Goal: Find contact information: Find contact information

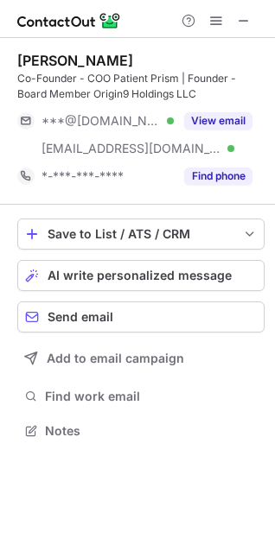
scroll to position [419, 275]
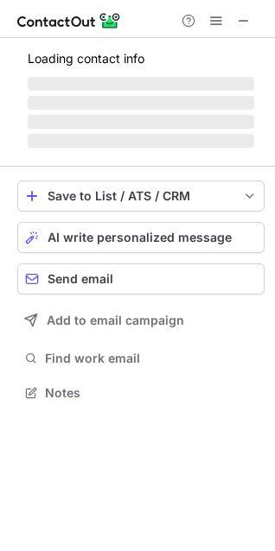
scroll to position [391, 275]
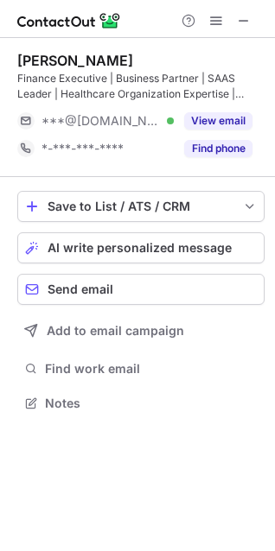
scroll to position [391, 275]
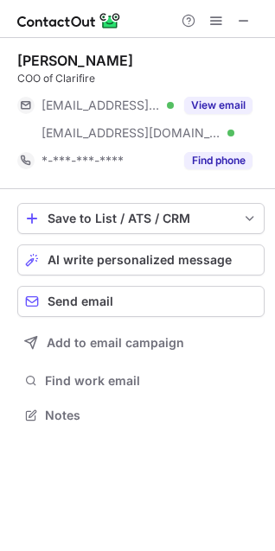
scroll to position [403, 275]
click at [52, 62] on div "Mark Goldman" at bounding box center [75, 60] width 116 height 17
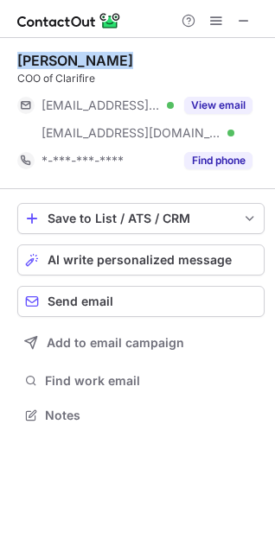
click at [52, 62] on div "Mark Goldman" at bounding box center [75, 60] width 116 height 17
copy div "Mark Goldman"
click at [52, 62] on div "Mark Goldman" at bounding box center [75, 60] width 116 height 17
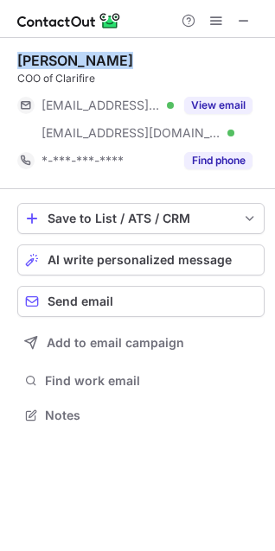
click at [52, 62] on div "Mark Goldman" at bounding box center [75, 60] width 116 height 17
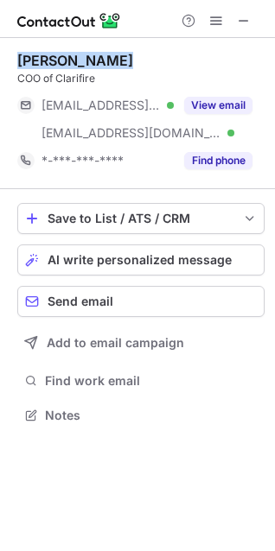
click at [52, 62] on div "Mark Goldman" at bounding box center [75, 60] width 116 height 17
click at [46, 45] on div "Mark Goldman COO of Clarifire ***@emason.biz Verified ***@eclarifire.com Verifi…" at bounding box center [140, 113] width 247 height 151
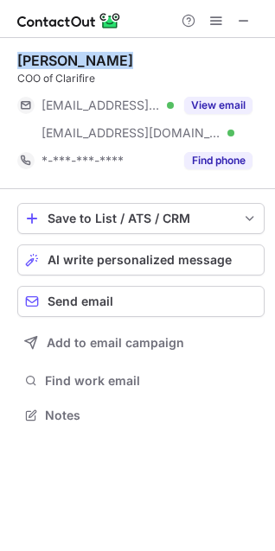
click at [52, 56] on div "Mark Goldman" at bounding box center [75, 60] width 116 height 17
copy div "Mark Goldman"
click at [52, 56] on div "Mark Goldman" at bounding box center [75, 60] width 116 height 17
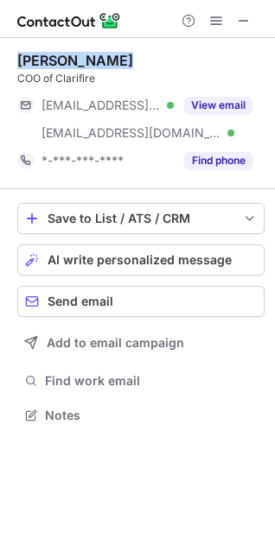
click at [52, 56] on div "Mark Goldman" at bounding box center [75, 60] width 116 height 17
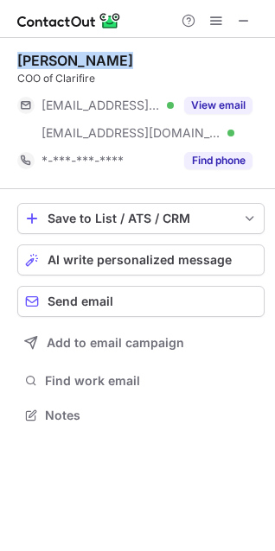
click at [52, 56] on div "Mark Goldman" at bounding box center [75, 60] width 116 height 17
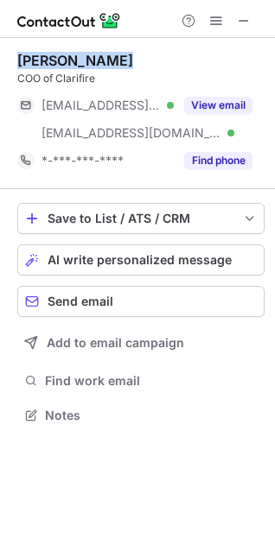
copy div "Mark Goldman"
click at [52, 56] on div "Mark Goldman" at bounding box center [75, 60] width 116 height 17
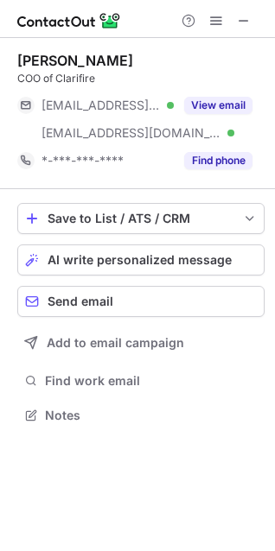
click at [52, 56] on div "Mark Goldman" at bounding box center [75, 60] width 116 height 17
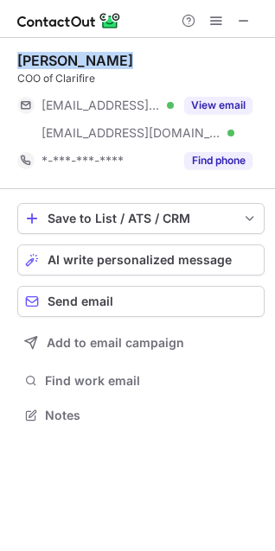
click at [52, 56] on div "Mark Goldman" at bounding box center [75, 60] width 116 height 17
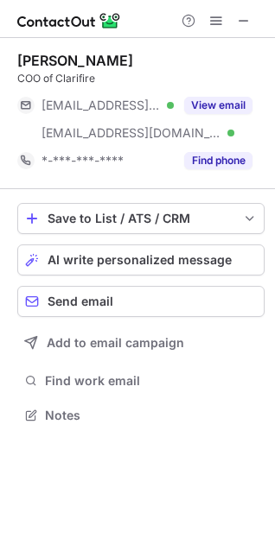
click at [52, 56] on div "Mark Goldman" at bounding box center [75, 60] width 116 height 17
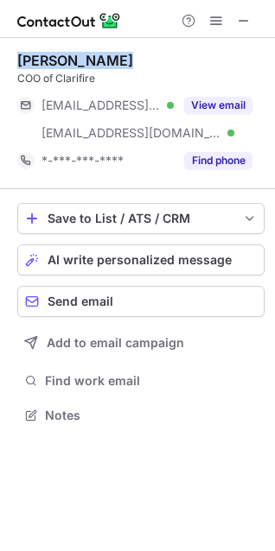
click at [52, 56] on div "Mark Goldman" at bounding box center [75, 60] width 116 height 17
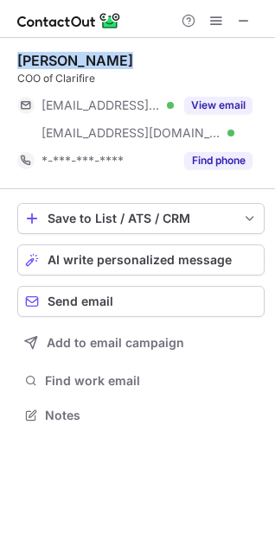
click at [52, 56] on div "Mark Goldman" at bounding box center [75, 60] width 116 height 17
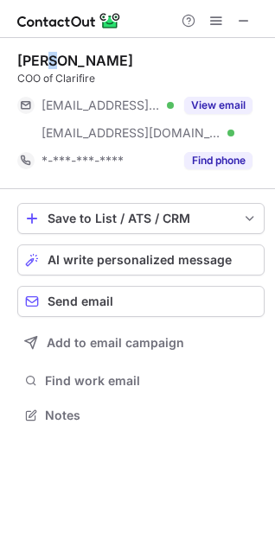
click at [52, 56] on div "Mark Goldman" at bounding box center [75, 60] width 116 height 17
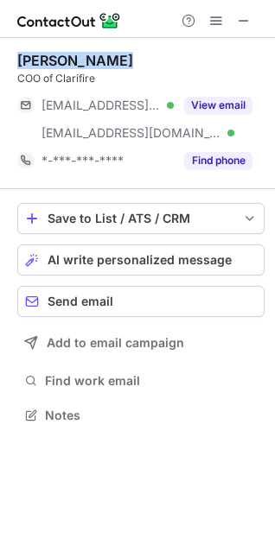
click at [52, 56] on div "Mark Goldman" at bounding box center [75, 60] width 116 height 17
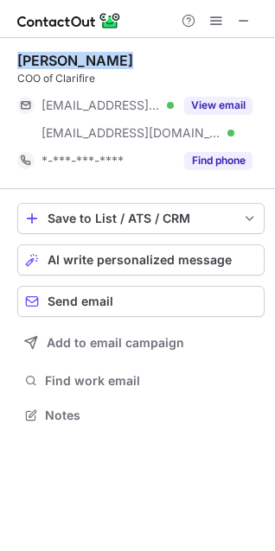
click at [52, 56] on div "Mark Goldman" at bounding box center [75, 60] width 116 height 17
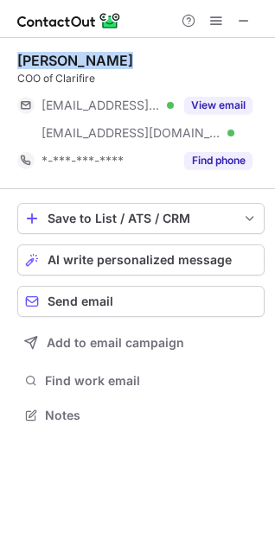
click at [52, 56] on div "Mark Goldman" at bounding box center [75, 60] width 116 height 17
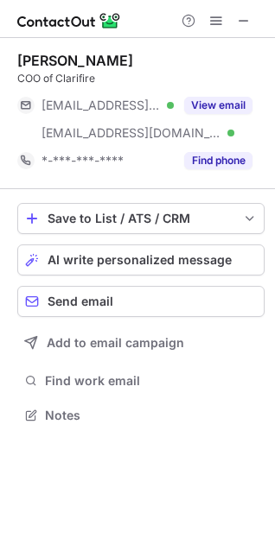
click at [52, 56] on div "Mark Goldman" at bounding box center [75, 60] width 116 height 17
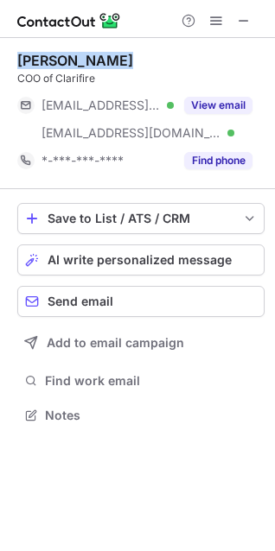
click at [52, 56] on div "Mark Goldman" at bounding box center [75, 60] width 116 height 17
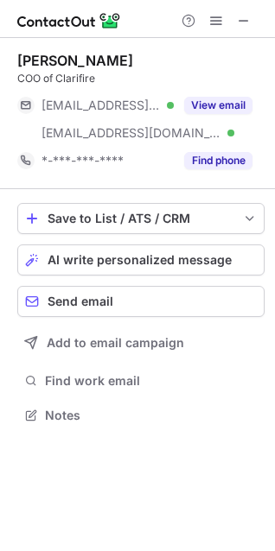
click at [52, 56] on div "Mark Goldman" at bounding box center [75, 60] width 116 height 17
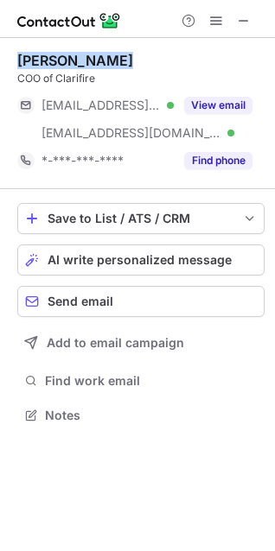
click at [52, 56] on div "Mark Goldman" at bounding box center [75, 60] width 116 height 17
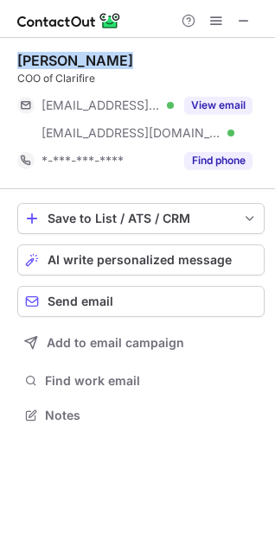
click at [52, 56] on div "Mark Goldman" at bounding box center [75, 60] width 116 height 17
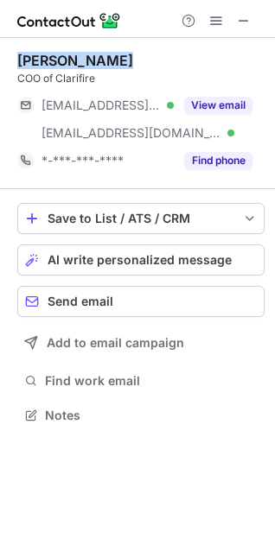
click at [16, 61] on div "Mark Goldman COO of Clarifire ***@emason.biz Verified ***@eclarifire.com Verifi…" at bounding box center [137, 239] width 275 height 403
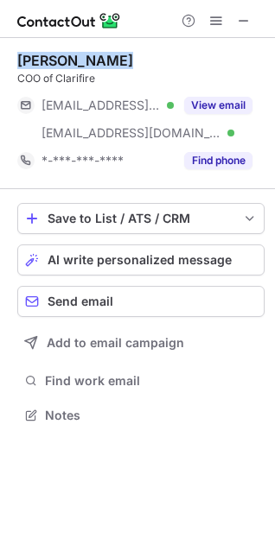
click at [16, 61] on div "Mark Goldman COO of Clarifire ***@emason.biz Verified ***@eclarifire.com Verifi…" at bounding box center [137, 239] width 275 height 403
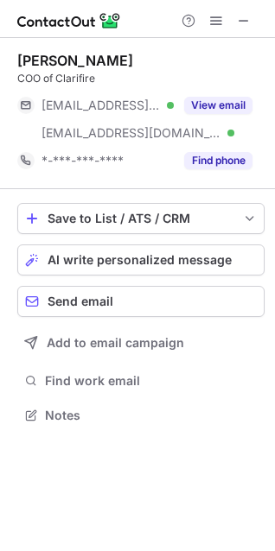
click at [16, 61] on div "Mark Goldman COO of Clarifire ***@emason.biz Verified ***@eclarifire.com Verifi…" at bounding box center [137, 239] width 275 height 403
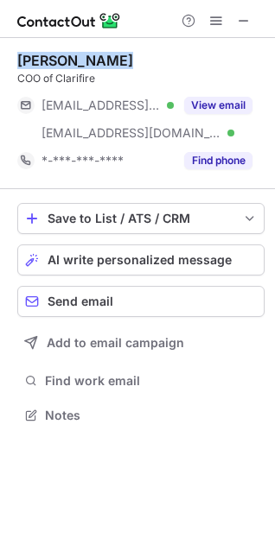
click at [16, 61] on div "Mark Goldman COO of Clarifire ***@emason.biz Verified ***@eclarifire.com Verifi…" at bounding box center [137, 239] width 275 height 403
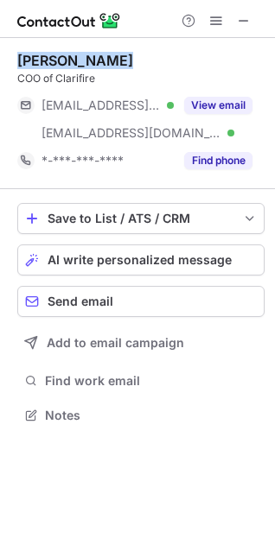
click at [16, 61] on div "Mark Goldman COO of Clarifire ***@emason.biz Verified ***@eclarifire.com Verifi…" at bounding box center [137, 239] width 275 height 403
click at [26, 62] on div "Mark Goldman" at bounding box center [75, 60] width 116 height 17
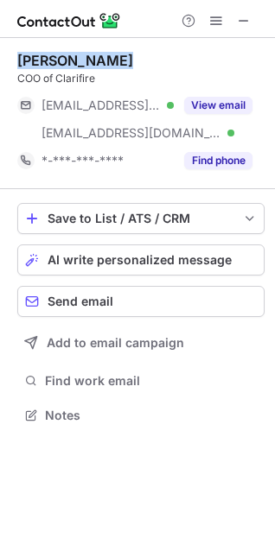
click at [26, 62] on div "Mark Goldman" at bounding box center [75, 60] width 116 height 17
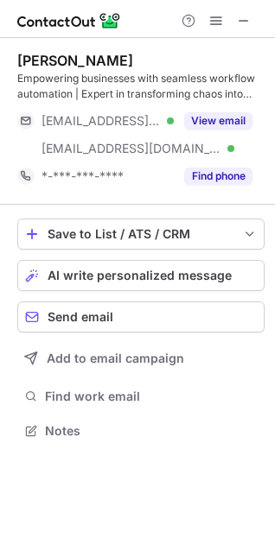
scroll to position [419, 275]
click at [76, 47] on div "[PERSON_NAME] Empowering businesses with seamless workflow automation | Expert …" at bounding box center [140, 121] width 247 height 167
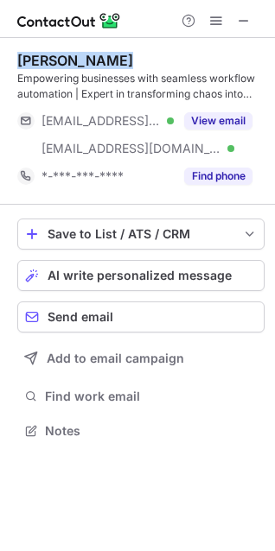
click at [76, 47] on div "[PERSON_NAME] Empowering businesses with seamless workflow automation | Expert …" at bounding box center [140, 121] width 247 height 167
copy div "[PERSON_NAME]"
click at [76, 47] on div "[PERSON_NAME] Empowering businesses with seamless workflow automation | Expert …" at bounding box center [140, 121] width 247 height 167
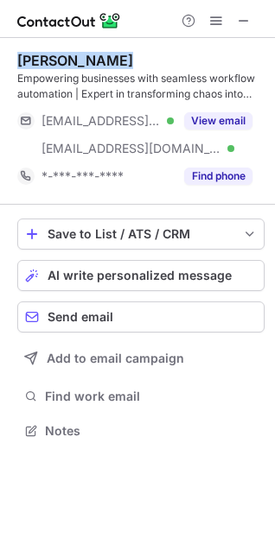
click at [76, 47] on div "[PERSON_NAME] Empowering businesses with seamless workflow automation | Expert …" at bounding box center [140, 121] width 247 height 167
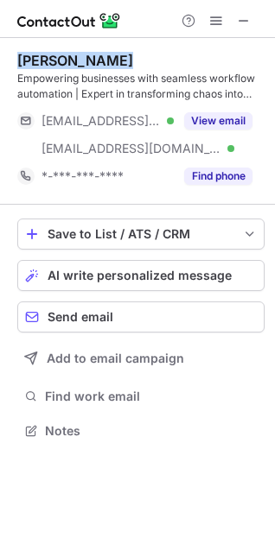
copy div "[PERSON_NAME]"
click at [92, 63] on div "[PERSON_NAME]" at bounding box center [75, 60] width 116 height 17
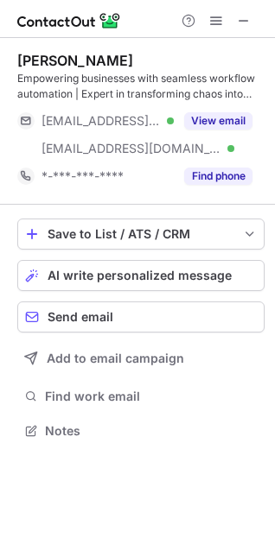
click at [92, 63] on div "[PERSON_NAME]" at bounding box center [75, 60] width 116 height 17
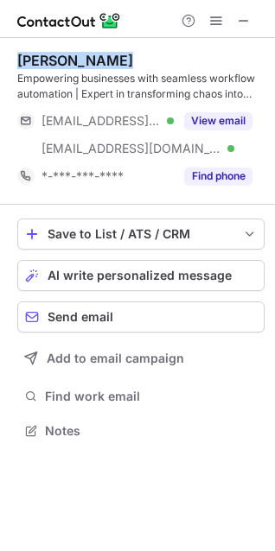
click at [92, 63] on div "[PERSON_NAME]" at bounding box center [75, 60] width 116 height 17
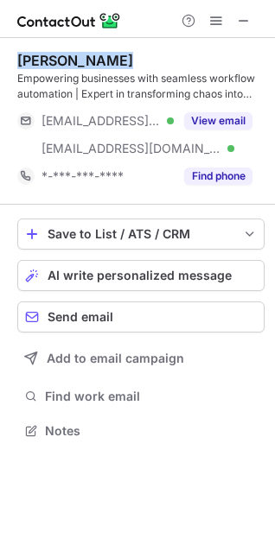
click at [92, 63] on div "[PERSON_NAME]" at bounding box center [75, 60] width 116 height 17
click at [35, 56] on div "[PERSON_NAME]" at bounding box center [75, 60] width 116 height 17
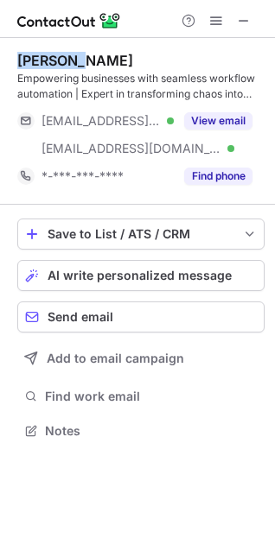
click at [35, 56] on div "[PERSON_NAME]" at bounding box center [75, 60] width 116 height 17
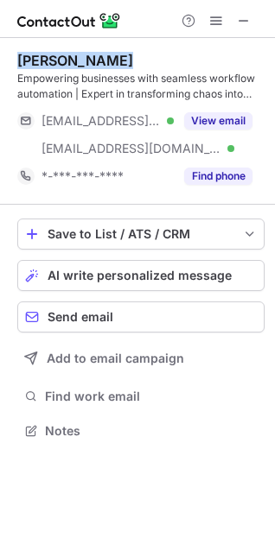
click at [35, 56] on div "[PERSON_NAME]" at bounding box center [75, 60] width 116 height 17
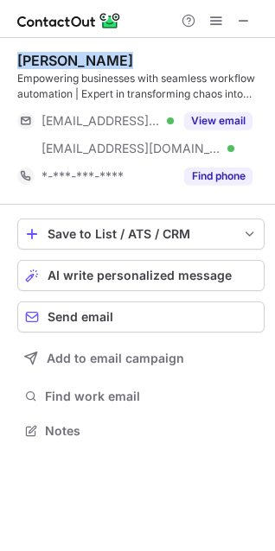
click at [35, 56] on div "[PERSON_NAME]" at bounding box center [75, 60] width 116 height 17
click at [29, 53] on div "[PERSON_NAME]" at bounding box center [75, 60] width 116 height 17
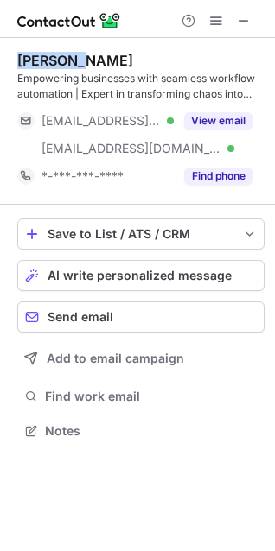
click at [29, 53] on div "[PERSON_NAME]" at bounding box center [75, 60] width 116 height 17
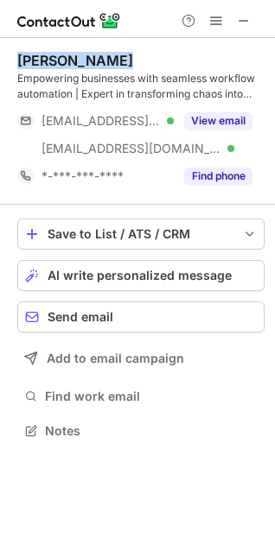
click at [22, 63] on div "[PERSON_NAME]" at bounding box center [75, 60] width 116 height 17
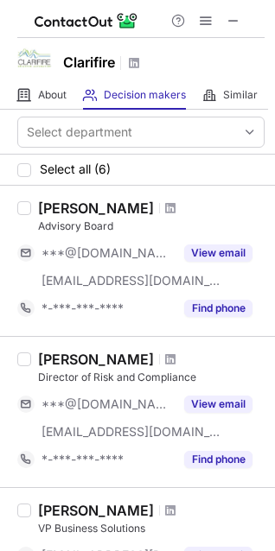
click at [78, 64] on h1 "Clarifire" at bounding box center [89, 62] width 52 height 21
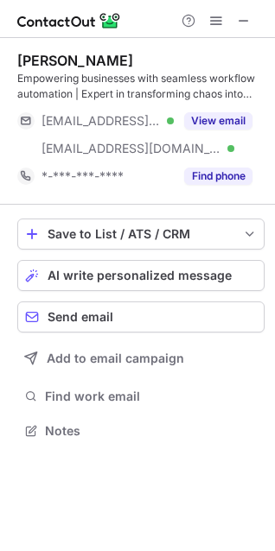
click at [61, 54] on div "[PERSON_NAME]" at bounding box center [75, 60] width 116 height 17
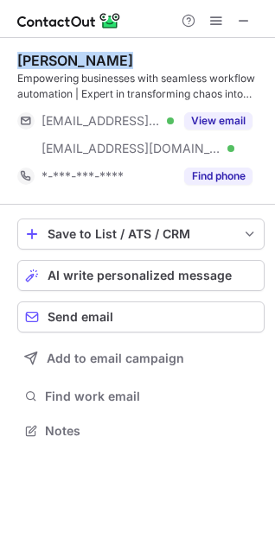
click at [61, 54] on div "[PERSON_NAME]" at bounding box center [75, 60] width 116 height 17
copy div "[PERSON_NAME]"
click at [61, 54] on div "[PERSON_NAME]" at bounding box center [75, 60] width 116 height 17
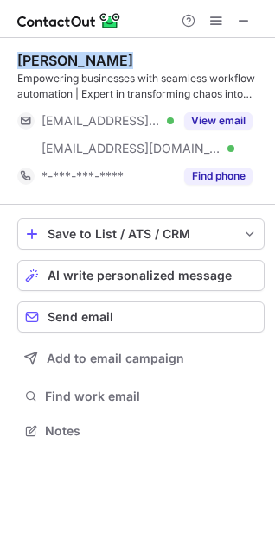
click at [61, 54] on div "[PERSON_NAME]" at bounding box center [75, 60] width 116 height 17
click at [30, 66] on div "[PERSON_NAME]" at bounding box center [75, 60] width 116 height 17
click at [49, 68] on div "[PERSON_NAME]" at bounding box center [75, 60] width 116 height 17
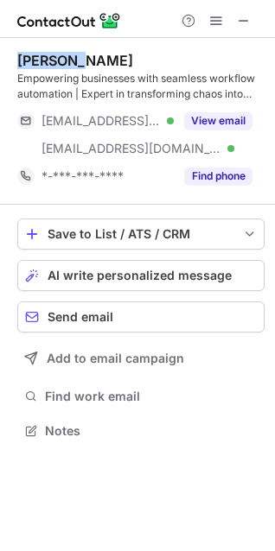
click at [49, 68] on div "[PERSON_NAME]" at bounding box center [75, 60] width 116 height 17
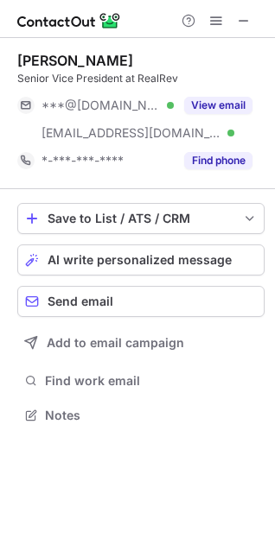
scroll to position [403, 275]
click at [27, 54] on div "Quin Wright" at bounding box center [75, 60] width 116 height 17
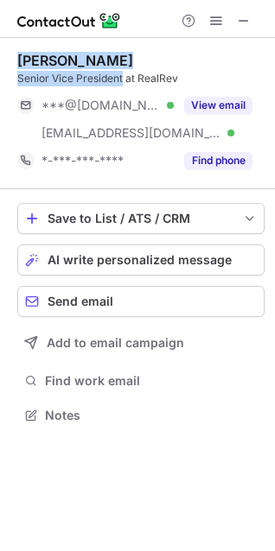
drag, startPoint x: 27, startPoint y: 54, endPoint x: 97, endPoint y: 76, distance: 73.2
click at [96, 75] on div "Quin Wright Senior Vice President at RealRev" at bounding box center [140, 69] width 247 height 35
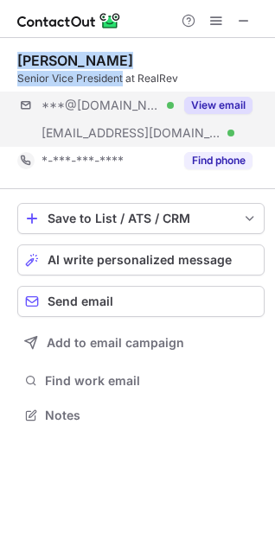
copy div "Quin Wright Senior Vice President"
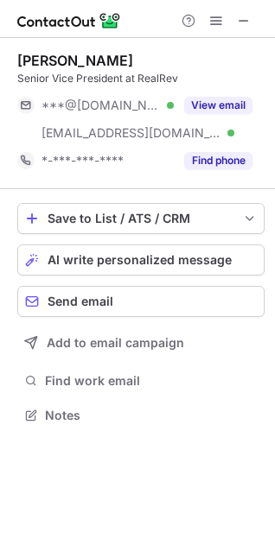
click at [79, 56] on div "Quin Wright" at bounding box center [75, 60] width 116 height 17
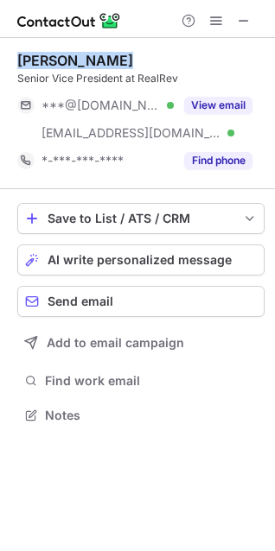
copy div "Quin Wright"
click at [79, 56] on div "Quin Wright" at bounding box center [75, 60] width 116 height 17
click at [57, 60] on div "Quin Wright" at bounding box center [75, 60] width 116 height 17
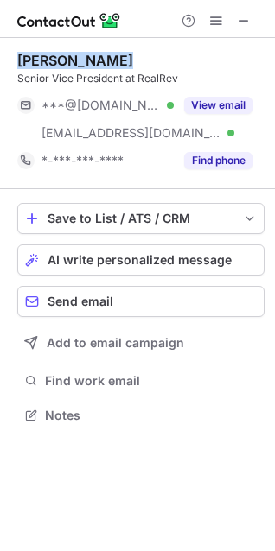
click at [57, 60] on div "Quin Wright" at bounding box center [75, 60] width 116 height 17
click at [54, 60] on div "Quin Wright" at bounding box center [75, 60] width 116 height 17
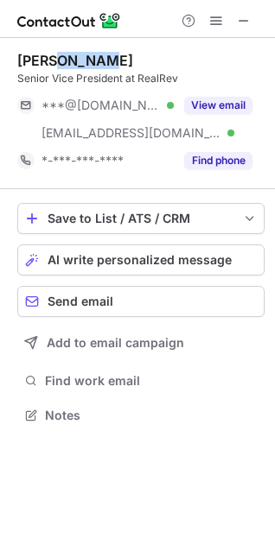
click at [54, 60] on div "Quin Wright" at bounding box center [75, 60] width 116 height 17
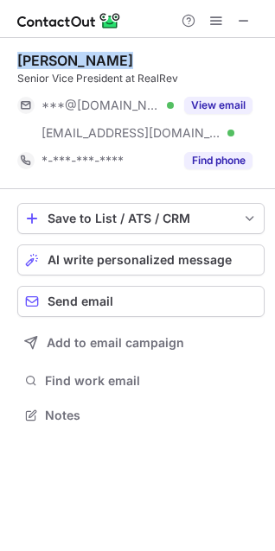
click at [54, 60] on div "Quin Wright" at bounding box center [75, 60] width 116 height 17
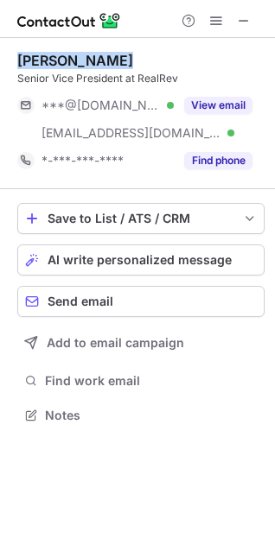
click at [54, 60] on div "Quin Wright" at bounding box center [75, 60] width 116 height 17
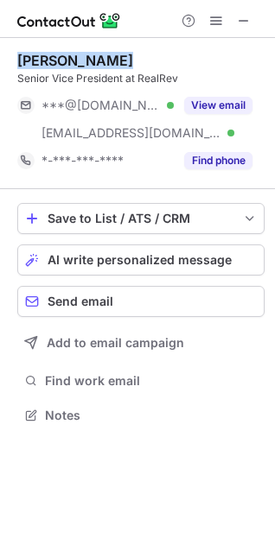
click at [54, 60] on div "Quin Wright" at bounding box center [75, 60] width 116 height 17
click at [66, 54] on div "Quin Wright" at bounding box center [75, 60] width 116 height 17
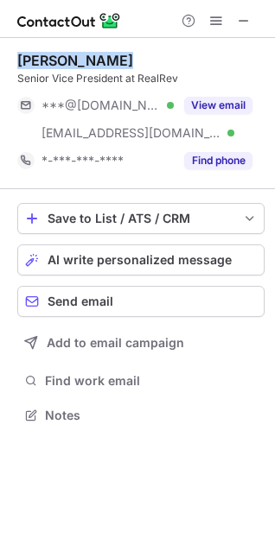
click at [66, 54] on div "Quin Wright" at bounding box center [75, 60] width 116 height 17
click at [52, 53] on div "Quin Wright" at bounding box center [75, 60] width 116 height 17
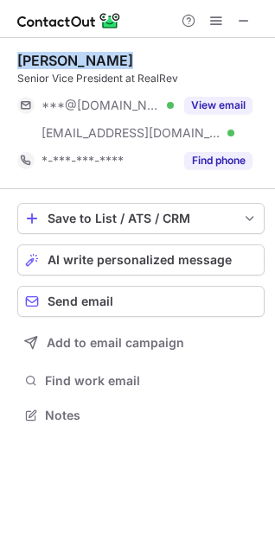
click at [52, 53] on div "Quin Wright" at bounding box center [75, 60] width 116 height 17
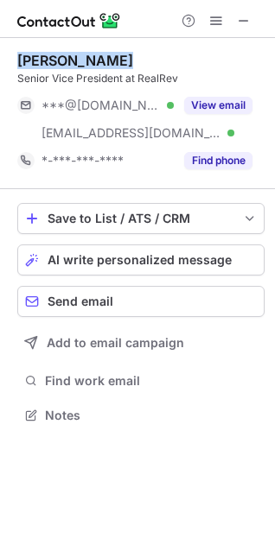
click at [52, 53] on div "Quin Wright" at bounding box center [75, 60] width 116 height 17
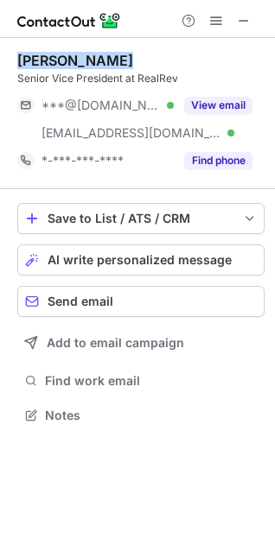
click at [52, 53] on div "Quin Wright" at bounding box center [75, 60] width 116 height 17
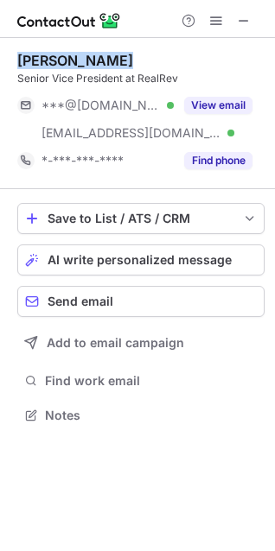
click at [52, 53] on div "Quin Wright" at bounding box center [75, 60] width 116 height 17
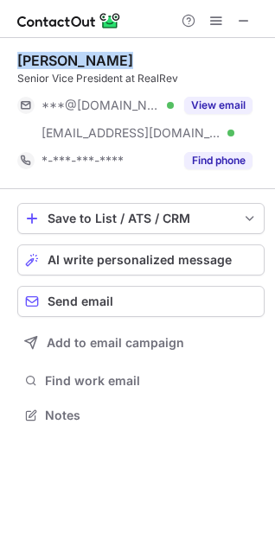
click at [52, 53] on div "Quin Wright" at bounding box center [75, 60] width 116 height 17
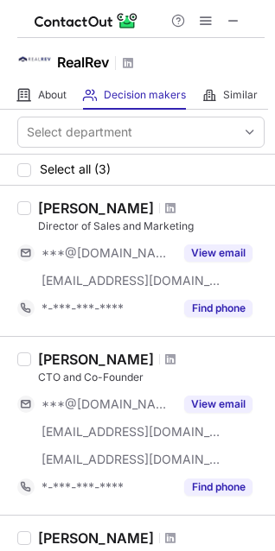
click at [64, 55] on h1 "RealRev" at bounding box center [83, 62] width 52 height 21
copy h1 "RealRev"
click at [64, 55] on h1 "RealRev" at bounding box center [83, 62] width 52 height 21
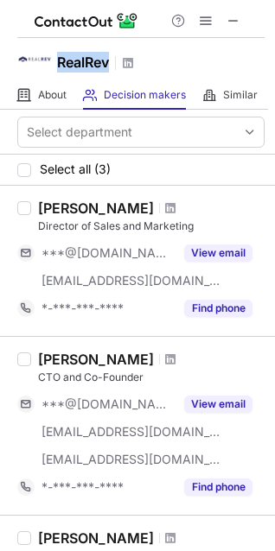
click at [64, 55] on h1 "RealRev" at bounding box center [83, 62] width 52 height 21
click at [64, 54] on h1 "RealRev" at bounding box center [83, 62] width 52 height 21
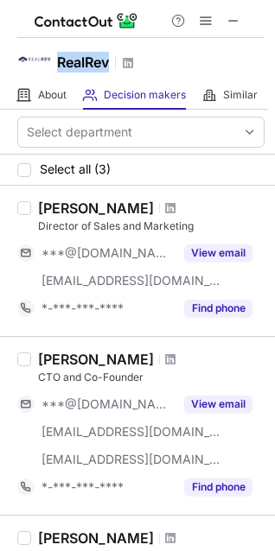
click at [64, 54] on h1 "RealRev" at bounding box center [83, 62] width 52 height 21
click at [64, 52] on h1 "RealRev" at bounding box center [83, 62] width 52 height 21
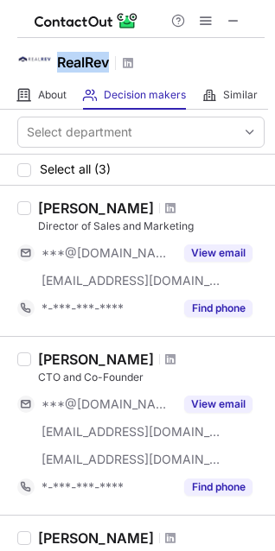
click at [64, 52] on h1 "RealRev" at bounding box center [83, 62] width 52 height 21
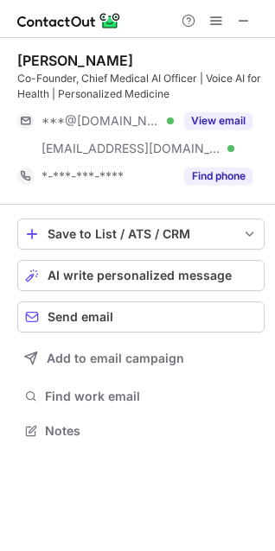
scroll to position [419, 275]
click at [49, 58] on div "[PERSON_NAME]" at bounding box center [75, 60] width 116 height 17
drag, startPoint x: 49, startPoint y: 58, endPoint x: 117, endPoint y: 67, distance: 68.0
click at [117, 67] on div "[PERSON_NAME]" at bounding box center [75, 60] width 116 height 17
copy div "[PERSON_NAME]"
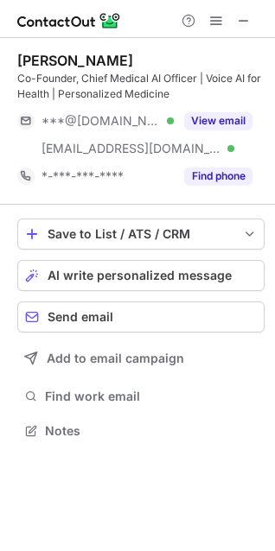
click at [66, 58] on div "[PERSON_NAME]" at bounding box center [75, 60] width 116 height 17
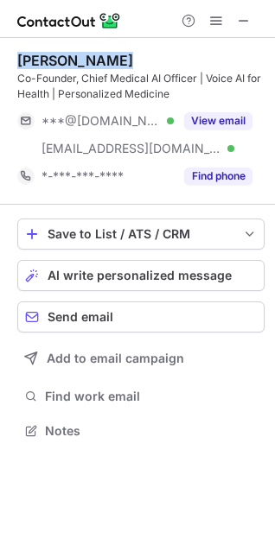
click at [66, 58] on div "[PERSON_NAME]" at bounding box center [75, 60] width 116 height 17
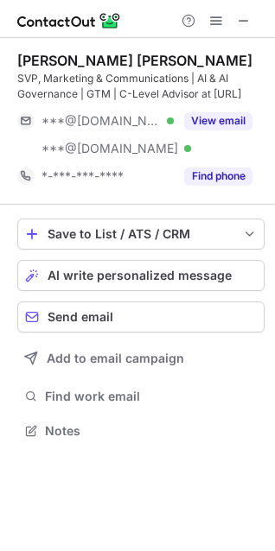
scroll to position [419, 275]
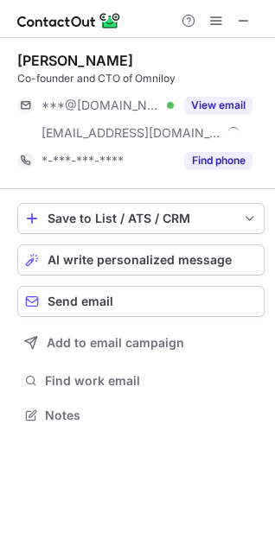
scroll to position [403, 275]
click at [67, 50] on div "[PERSON_NAME] Co-founder and CTO of Omniloy ***@[DOMAIN_NAME] Verified [EMAIL_A…" at bounding box center [140, 113] width 247 height 151
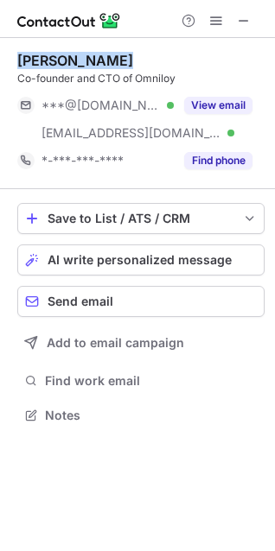
click at [67, 50] on div "[PERSON_NAME] Co-founder and CTO of Omniloy ***@[DOMAIN_NAME] Verified [EMAIL_A…" at bounding box center [140, 113] width 247 height 151
copy div "Enrique Alcazar Garzas"
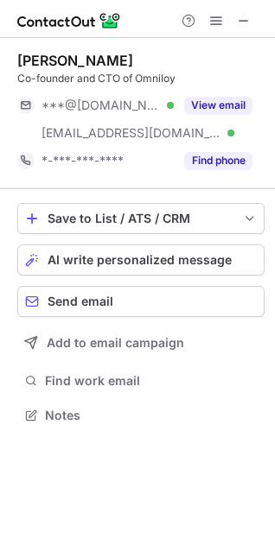
click at [73, 64] on div "Enrique Alcazar Garzas" at bounding box center [75, 60] width 116 height 17
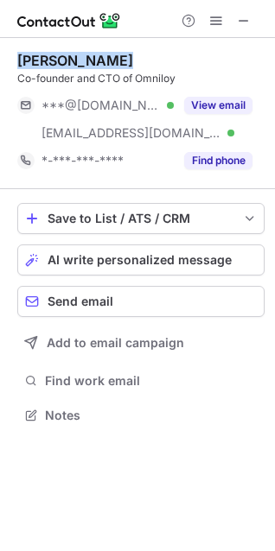
click at [73, 64] on div "Enrique Alcazar Garzas" at bounding box center [75, 60] width 116 height 17
copy div "Enrique Alcazar Garzas"
click at [73, 62] on div "Enrique Alcazar Garzas" at bounding box center [75, 60] width 116 height 17
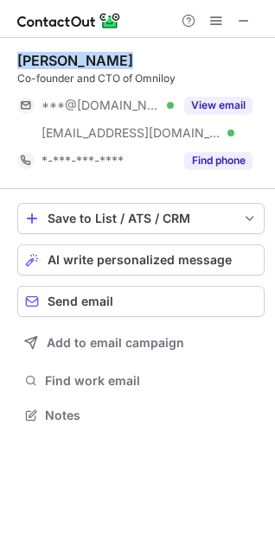
click at [71, 61] on div "Enrique Alcazar Garzas" at bounding box center [75, 60] width 116 height 17
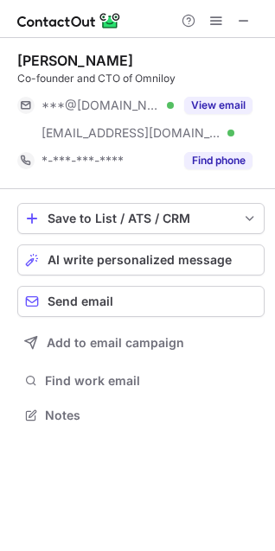
click at [71, 61] on div "Enrique Alcazar Garzas" at bounding box center [75, 60] width 116 height 17
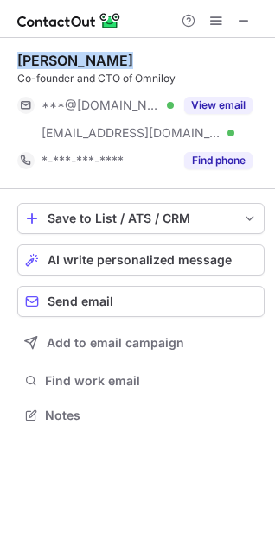
click at [71, 61] on div "Enrique Alcazar Garzas" at bounding box center [75, 60] width 116 height 17
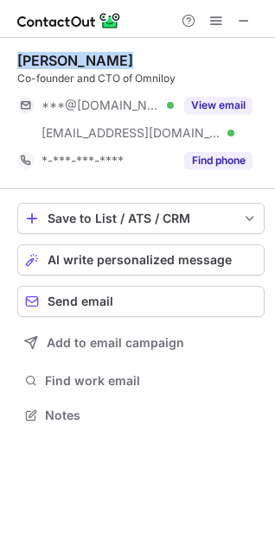
click at [71, 61] on div "Enrique Alcazar Garzas" at bounding box center [75, 60] width 116 height 17
click at [70, 61] on div "Enrique Alcazar Garzas" at bounding box center [75, 60] width 116 height 17
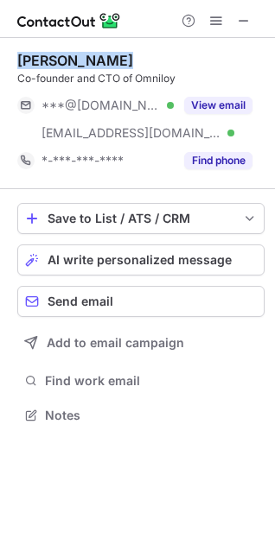
click at [70, 61] on div "Enrique Alcazar Garzas" at bounding box center [75, 60] width 116 height 17
click at [68, 60] on div "Enrique Alcazar Garzas" at bounding box center [75, 60] width 116 height 17
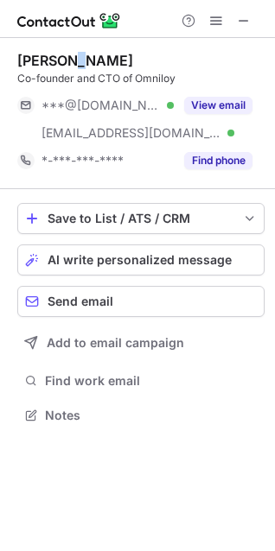
click at [68, 60] on div "Enrique Alcazar Garzas" at bounding box center [75, 60] width 116 height 17
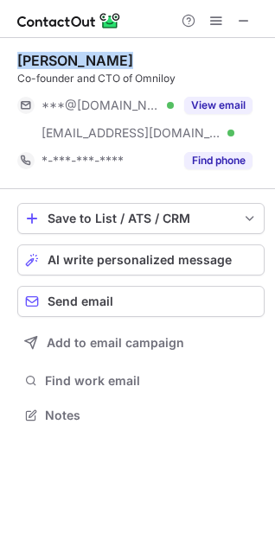
click at [68, 60] on div "Enrique Alcazar Garzas" at bounding box center [75, 60] width 116 height 17
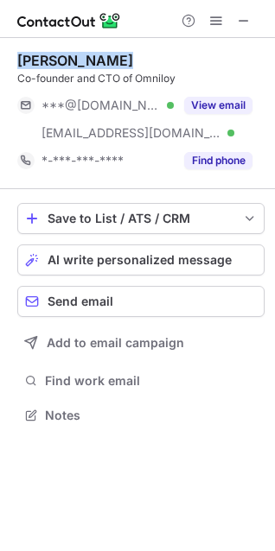
click at [68, 60] on div "Enrique Alcazar Garzas" at bounding box center [75, 60] width 116 height 17
click at [67, 60] on div "Enrique Alcazar Garzas" at bounding box center [75, 60] width 116 height 17
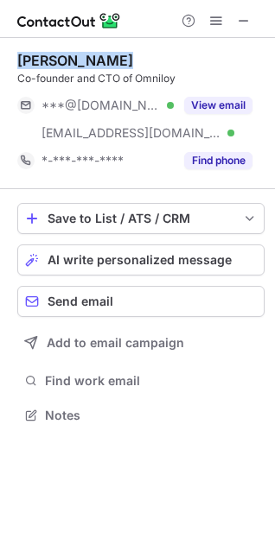
click at [67, 60] on div "Enrique Alcazar Garzas" at bounding box center [75, 60] width 116 height 17
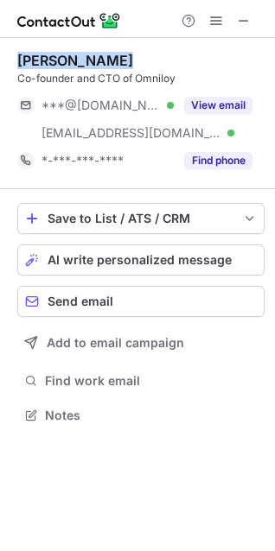
click at [61, 58] on div "Enrique Alcazar Garzas" at bounding box center [75, 60] width 116 height 17
click at [61, 57] on div "Enrique Alcazar Garzas" at bounding box center [75, 60] width 116 height 17
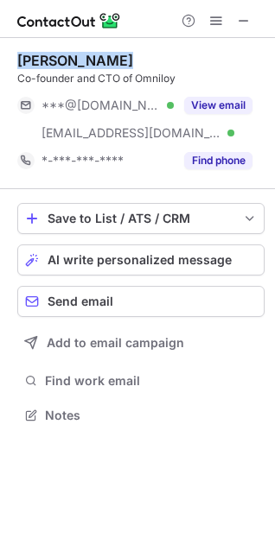
click at [61, 56] on div "Enrique Alcazar Garzas" at bounding box center [75, 60] width 116 height 17
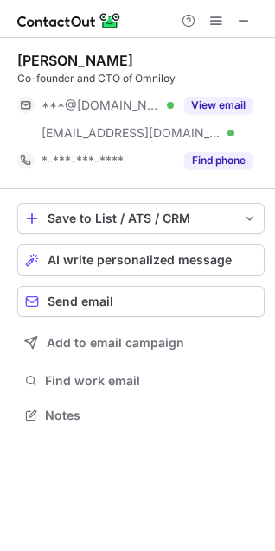
click at [61, 56] on div "Enrique Alcazar Garzas" at bounding box center [75, 60] width 116 height 17
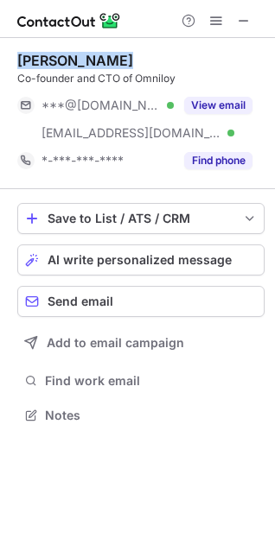
click at [61, 56] on div "Enrique Alcazar Garzas" at bounding box center [75, 60] width 116 height 17
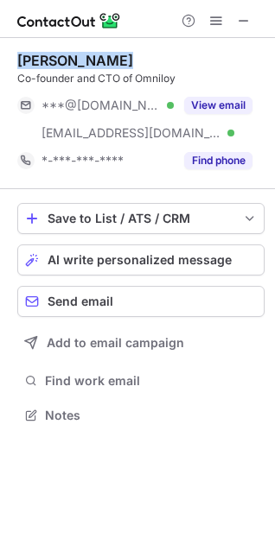
click at [61, 56] on div "Enrique Alcazar Garzas" at bounding box center [75, 60] width 116 height 17
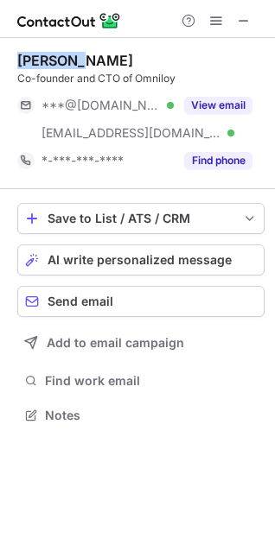
click at [61, 56] on div "Enrique Alcazar Garzas" at bounding box center [75, 60] width 116 height 17
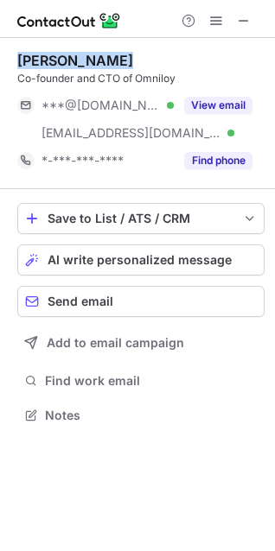
click at [61, 56] on div "Enrique Alcazar Garzas" at bounding box center [75, 60] width 116 height 17
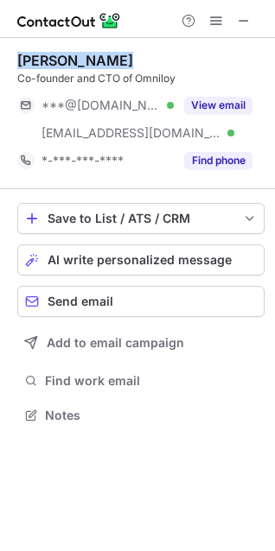
click at [61, 56] on div "Enrique Alcazar Garzas" at bounding box center [75, 60] width 116 height 17
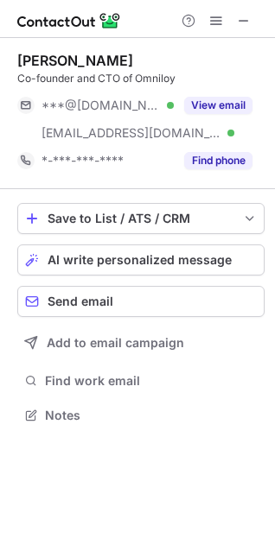
click at [61, 56] on div "Enrique Alcazar Garzas" at bounding box center [75, 60] width 116 height 17
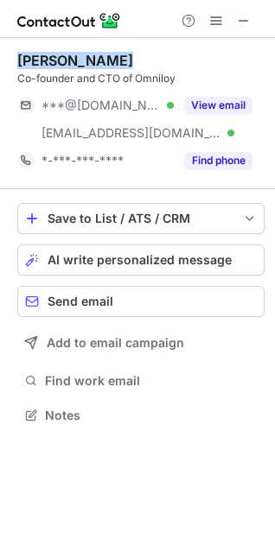
click at [61, 56] on div "Enrique Alcazar Garzas" at bounding box center [75, 60] width 116 height 17
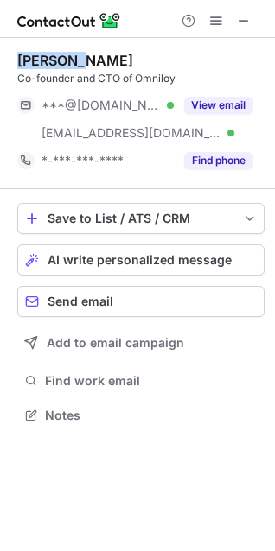
click at [61, 56] on div "Enrique Alcazar Garzas" at bounding box center [75, 60] width 116 height 17
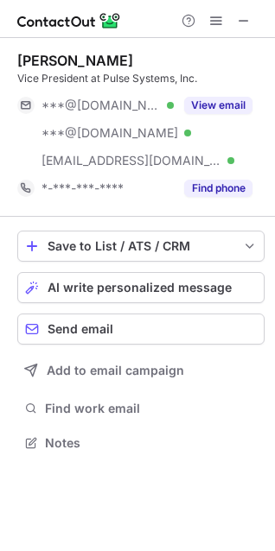
scroll to position [431, 275]
click at [65, 60] on div "[PERSON_NAME]" at bounding box center [75, 60] width 116 height 17
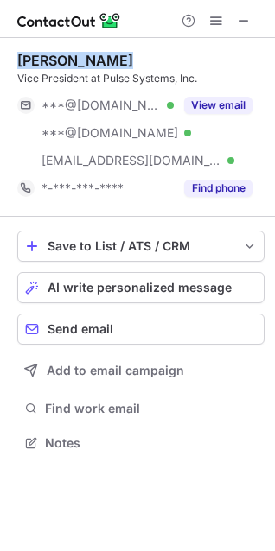
click at [65, 60] on div "[PERSON_NAME]" at bounding box center [75, 60] width 116 height 17
copy div "[PERSON_NAME]"
click at [65, 60] on div "[PERSON_NAME]" at bounding box center [75, 60] width 116 height 17
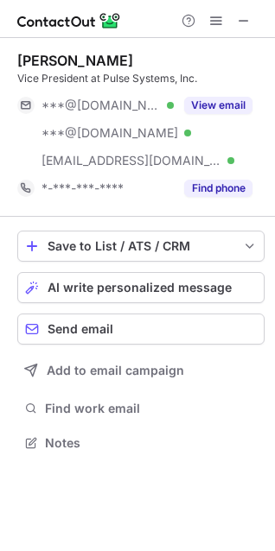
click at [65, 60] on div "[PERSON_NAME]" at bounding box center [75, 60] width 116 height 17
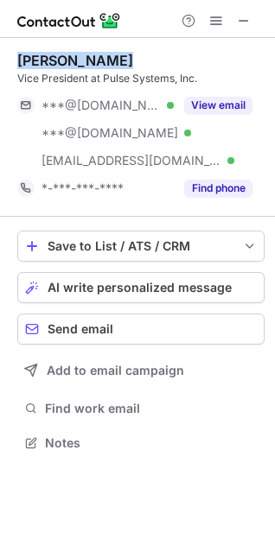
click at [65, 60] on div "[PERSON_NAME]" at bounding box center [75, 60] width 116 height 17
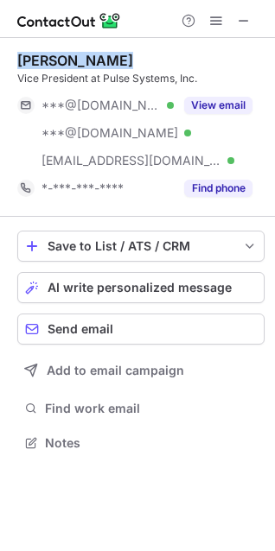
click at [65, 60] on div "[PERSON_NAME]" at bounding box center [75, 60] width 116 height 17
click at [64, 60] on div "[PERSON_NAME]" at bounding box center [75, 60] width 116 height 17
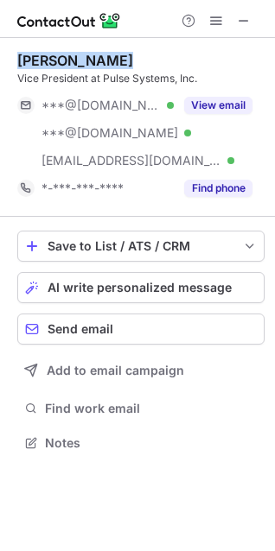
click at [64, 60] on div "[PERSON_NAME]" at bounding box center [75, 60] width 116 height 17
click at [62, 63] on div "[PERSON_NAME]" at bounding box center [75, 60] width 116 height 17
click at [91, 60] on div "[PERSON_NAME]" at bounding box center [75, 60] width 116 height 17
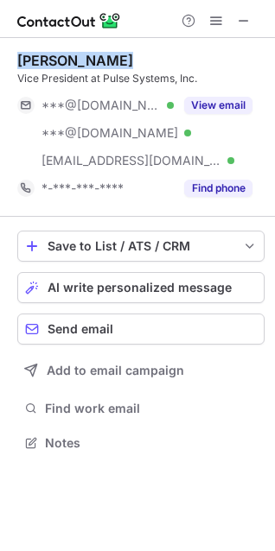
click at [91, 60] on div "[PERSON_NAME]" at bounding box center [75, 60] width 116 height 17
click at [74, 66] on div "[PERSON_NAME]" at bounding box center [75, 60] width 116 height 17
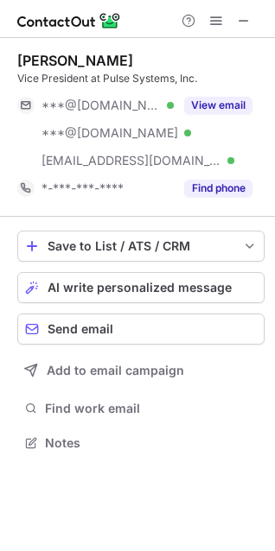
click at [74, 66] on div "[PERSON_NAME]" at bounding box center [75, 60] width 116 height 17
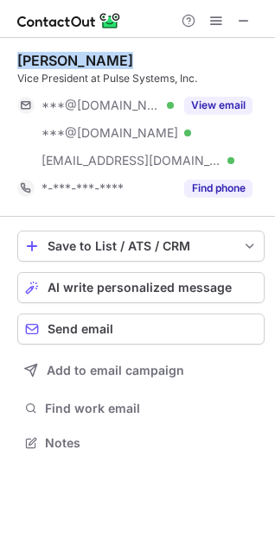
click at [74, 66] on div "[PERSON_NAME]" at bounding box center [75, 60] width 116 height 17
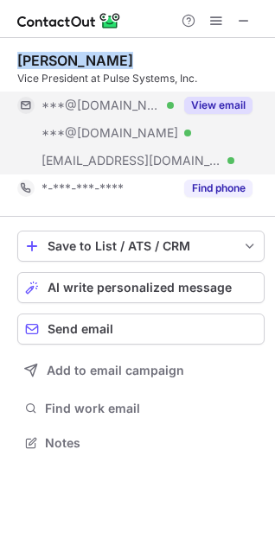
click at [235, 98] on button "View email" at bounding box center [218, 105] width 68 height 17
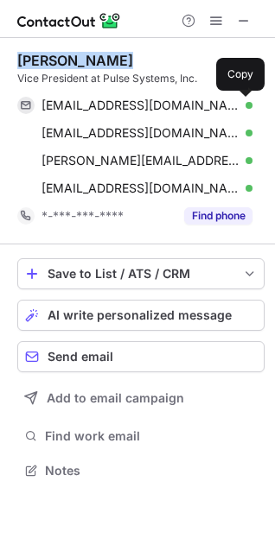
scroll to position [458, 275]
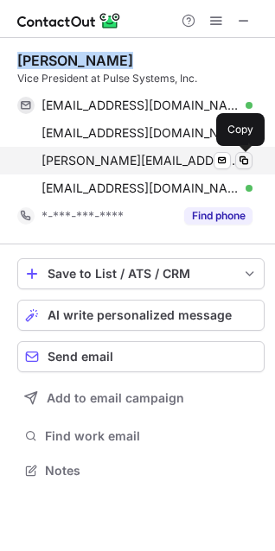
click at [245, 168] on button at bounding box center [243, 160] width 17 height 17
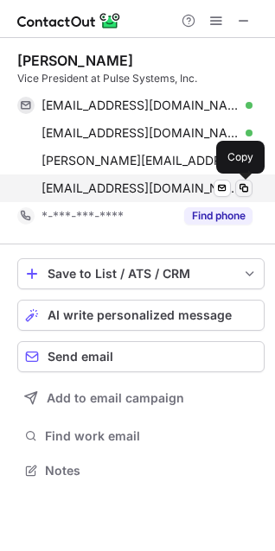
click at [239, 187] on span at bounding box center [244, 188] width 14 height 14
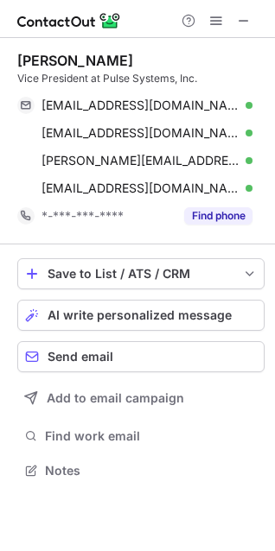
click at [54, 56] on div "[PERSON_NAME]" at bounding box center [75, 60] width 116 height 17
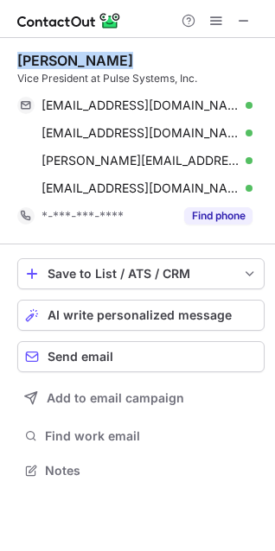
click at [54, 56] on div "[PERSON_NAME]" at bounding box center [75, 60] width 116 height 17
copy div "[PERSON_NAME]"
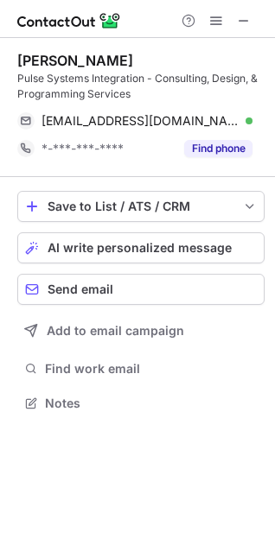
scroll to position [391, 275]
click at [35, 47] on div "[PERSON_NAME] Pulse Systems Integration - Consulting, Design, & Programming Ser…" at bounding box center [140, 107] width 247 height 139
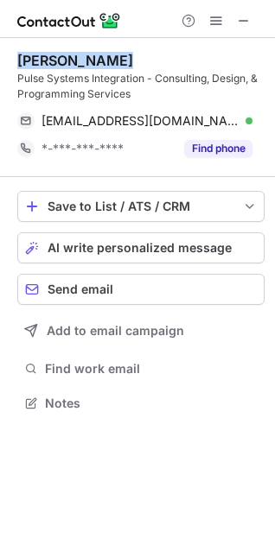
click at [35, 47] on div "[PERSON_NAME] Pulse Systems Integration - Consulting, Design, & Programming Ser…" at bounding box center [140, 107] width 247 height 139
copy div "[PERSON_NAME]"
click at [35, 47] on div "[PERSON_NAME] Pulse Systems Integration - Consulting, Design, & Programming Ser…" at bounding box center [140, 107] width 247 height 139
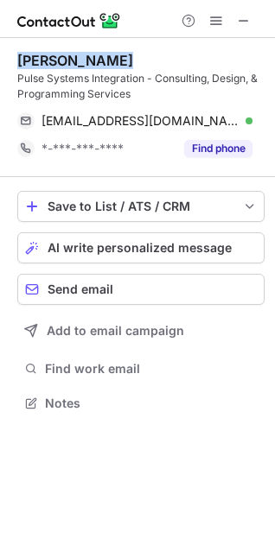
click at [35, 47] on div "[PERSON_NAME] Pulse Systems Integration - Consulting, Design, & Programming Ser…" at bounding box center [140, 107] width 247 height 139
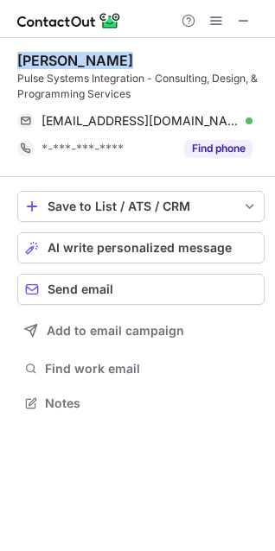
click at [35, 47] on div "[PERSON_NAME] Pulse Systems Integration - Consulting, Design, & Programming Ser…" at bounding box center [140, 107] width 247 height 139
click at [35, 48] on div "[PERSON_NAME] Pulse Systems Integration - Consulting, Design, & Programming Ser…" at bounding box center [140, 107] width 247 height 139
click at [35, 66] on div "[PERSON_NAME]" at bounding box center [75, 60] width 116 height 17
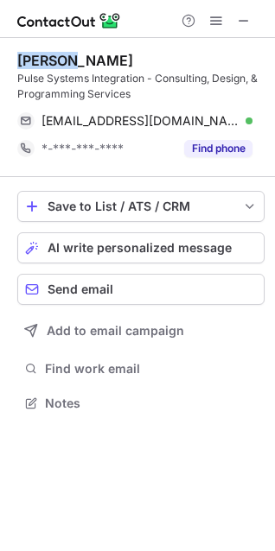
click at [35, 66] on div "[PERSON_NAME]" at bounding box center [75, 60] width 116 height 17
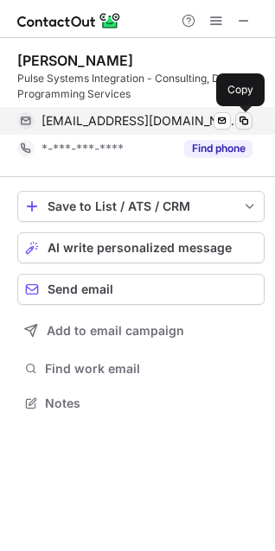
click at [250, 126] on span at bounding box center [244, 121] width 14 height 14
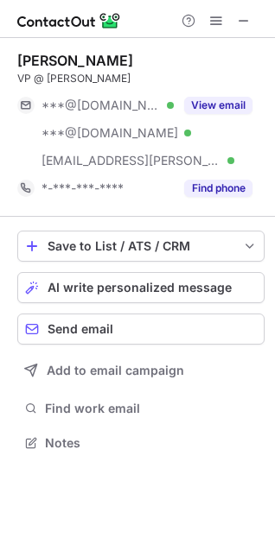
scroll to position [431, 275]
click at [35, 52] on div "[PERSON_NAME]" at bounding box center [75, 60] width 116 height 17
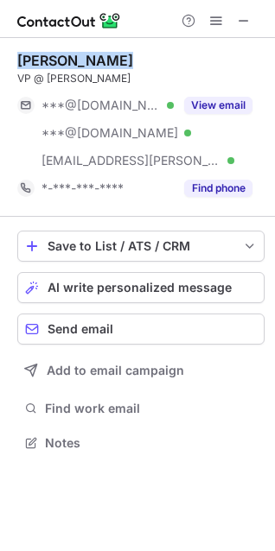
click at [35, 52] on div "[PERSON_NAME]" at bounding box center [75, 60] width 116 height 17
copy div "[PERSON_NAME]"
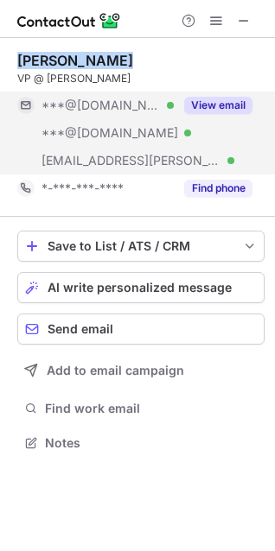
click at [218, 98] on button "View email" at bounding box center [218, 105] width 68 height 17
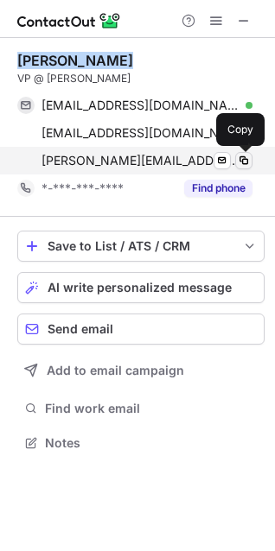
click at [239, 161] on span at bounding box center [244, 161] width 14 height 14
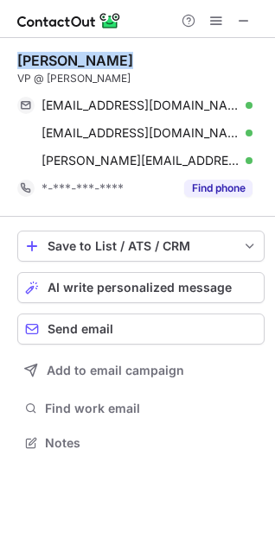
click at [31, 60] on div "[PERSON_NAME]" at bounding box center [75, 60] width 116 height 17
click at [67, 58] on div "[PERSON_NAME]" at bounding box center [75, 60] width 116 height 17
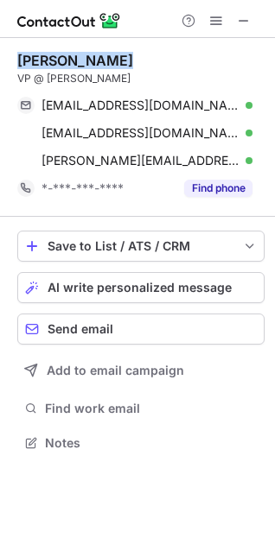
click at [67, 58] on div "[PERSON_NAME]" at bounding box center [75, 60] width 116 height 17
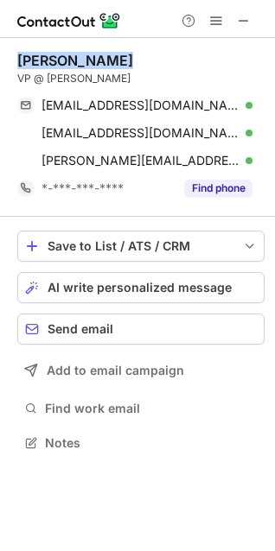
click at [67, 58] on div "[PERSON_NAME]" at bounding box center [75, 60] width 116 height 17
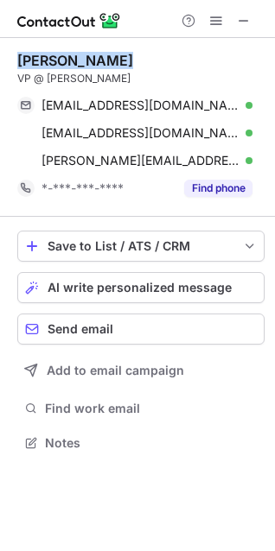
click at [67, 58] on div "[PERSON_NAME]" at bounding box center [75, 60] width 116 height 17
click at [25, 45] on div "[PERSON_NAME] VP @ [PERSON_NAME] [EMAIL_ADDRESS][DOMAIN_NAME] Verified Send ema…" at bounding box center [140, 127] width 247 height 179
click at [25, 45] on div "Aaron Clay VP @ Smarsh aaronclay10@gmail.com Verified Send email Copy aaronclay…" at bounding box center [140, 127] width 247 height 179
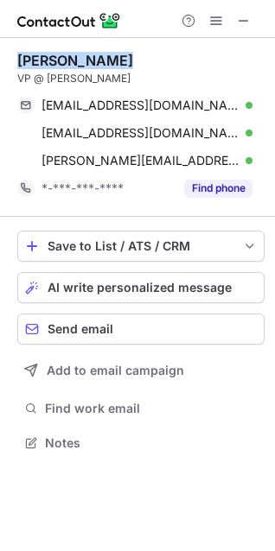
click at [25, 45] on div "Aaron Clay VP @ Smarsh aaronclay10@gmail.com Verified Send email Copy aaronclay…" at bounding box center [140, 127] width 247 height 179
click at [27, 45] on div "Aaron Clay VP @ Smarsh aaronclay10@gmail.com Verified Send email Copy aaronclay…" at bounding box center [140, 127] width 247 height 179
click at [50, 57] on div "Aaron Clay" at bounding box center [75, 60] width 116 height 17
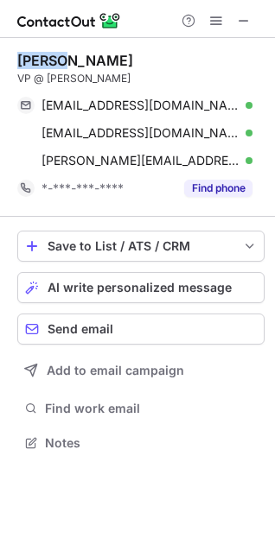
click at [50, 57] on div "Aaron Clay" at bounding box center [75, 60] width 116 height 17
click at [28, 41] on div "Aaron Clay VP @ Smarsh aaronclay10@gmail.com Verified Send email Copy aaronclay…" at bounding box center [140, 127] width 247 height 179
click at [28, 47] on div "Aaron Clay VP @ Smarsh aaronclay10@gmail.com Verified Send email Copy aaronclay…" at bounding box center [140, 127] width 247 height 179
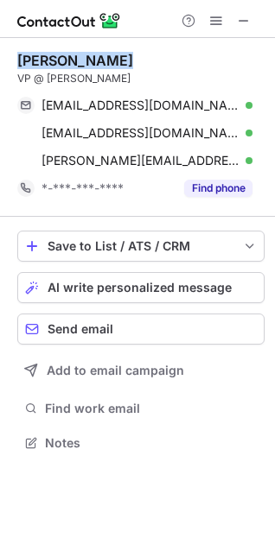
click at [28, 47] on div "Aaron Clay VP @ Smarsh aaronclay10@gmail.com Verified Send email Copy aaronclay…" at bounding box center [140, 127] width 247 height 179
copy div "Aaron Clay"
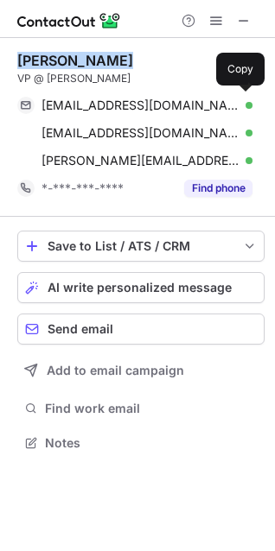
click at [47, 58] on div "Aaron Clay" at bounding box center [75, 60] width 116 height 17
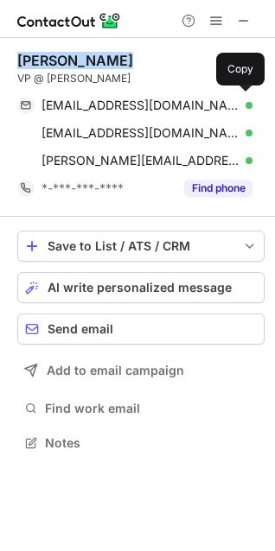
click at [47, 58] on div "Aaron Clay" at bounding box center [75, 60] width 116 height 17
click at [17, 64] on div "Aaron Clay" at bounding box center [75, 60] width 116 height 17
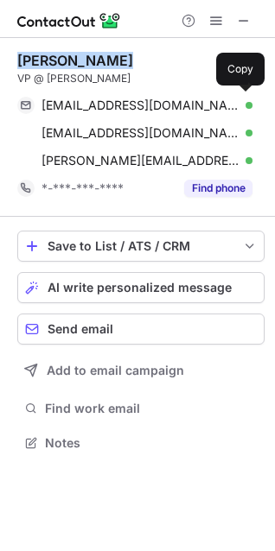
click at [17, 64] on div "Aaron Clay" at bounding box center [75, 60] width 116 height 17
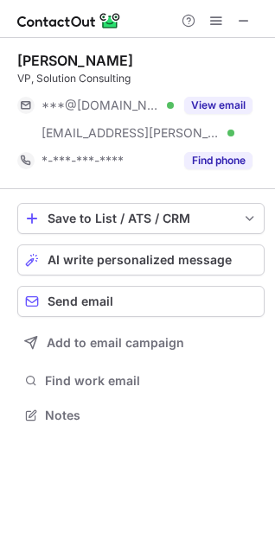
scroll to position [403, 275]
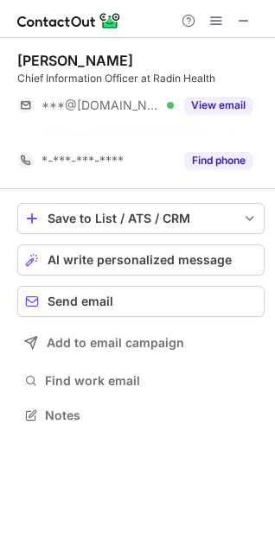
scroll to position [376, 275]
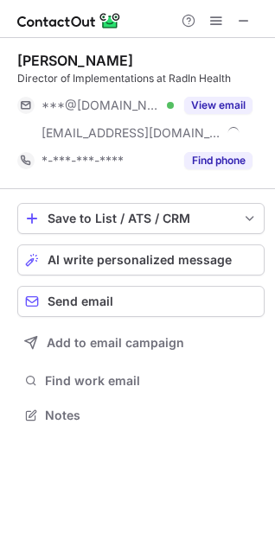
scroll to position [403, 275]
click at [41, 59] on div "[PERSON_NAME]" at bounding box center [75, 60] width 116 height 17
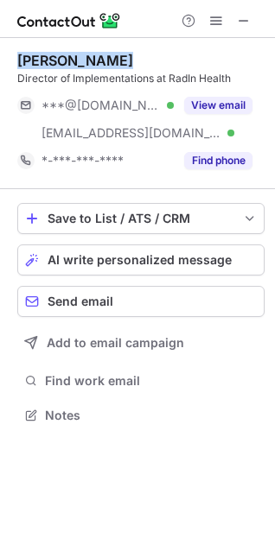
click at [41, 59] on div "[PERSON_NAME]" at bounding box center [75, 60] width 116 height 17
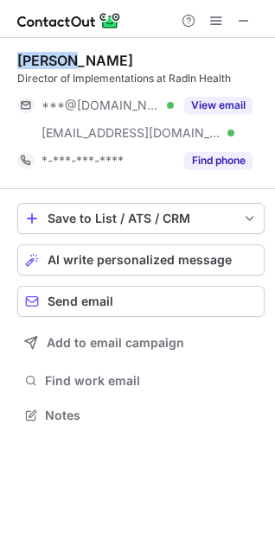
click at [41, 59] on div "[PERSON_NAME]" at bounding box center [75, 60] width 116 height 17
click at [41, 59] on div "Robert Solis" at bounding box center [75, 60] width 116 height 17
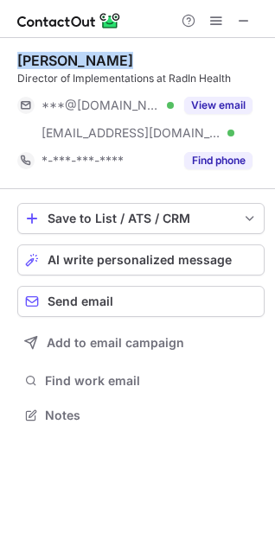
click at [41, 59] on div "Robert Solis" at bounding box center [75, 60] width 116 height 17
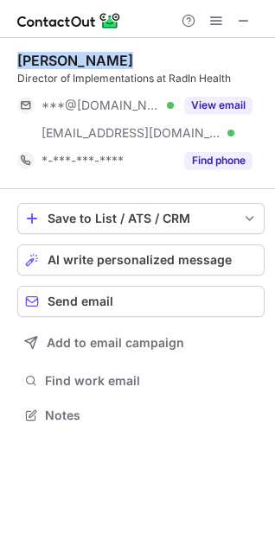
click at [41, 59] on div "Robert Solis" at bounding box center [75, 60] width 116 height 17
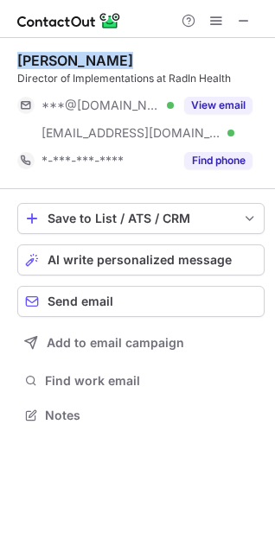
click at [41, 59] on div "Robert Solis" at bounding box center [75, 60] width 116 height 17
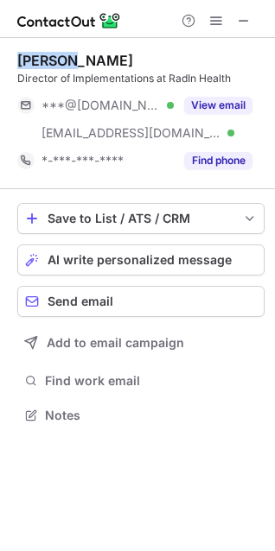
click at [41, 59] on div "Robert Solis" at bounding box center [75, 60] width 116 height 17
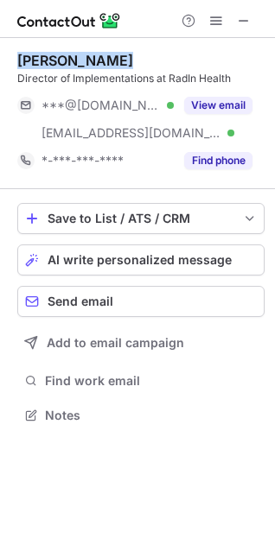
click at [41, 59] on div "Robert Solis" at bounding box center [75, 60] width 116 height 17
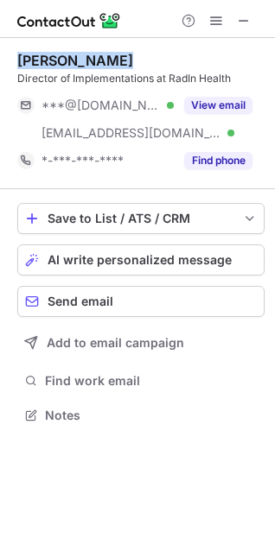
click at [41, 59] on div "Robert Solis" at bounding box center [75, 60] width 116 height 17
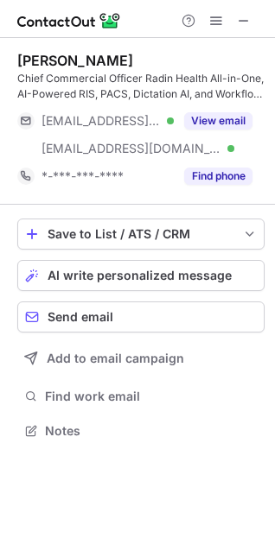
scroll to position [419, 275]
